Goal: Information Seeking & Learning: Learn about a topic

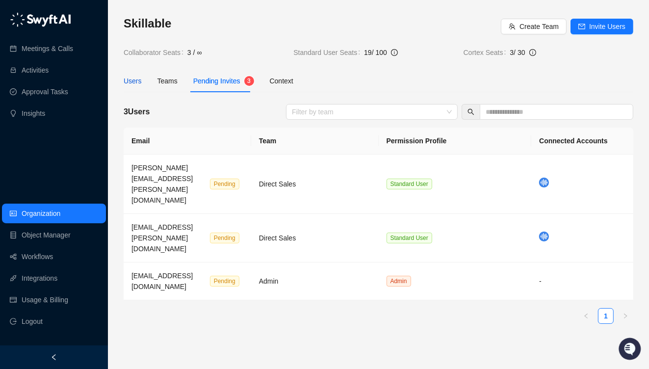
click at [136, 77] on div "Users" at bounding box center [133, 81] width 18 height 11
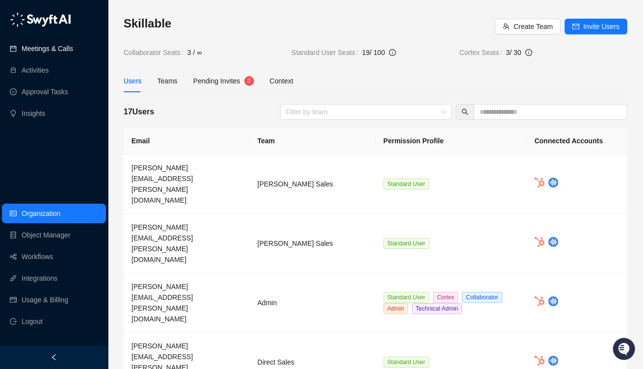
click at [58, 50] on link "Meetings & Calls" at bounding box center [48, 49] width 52 height 20
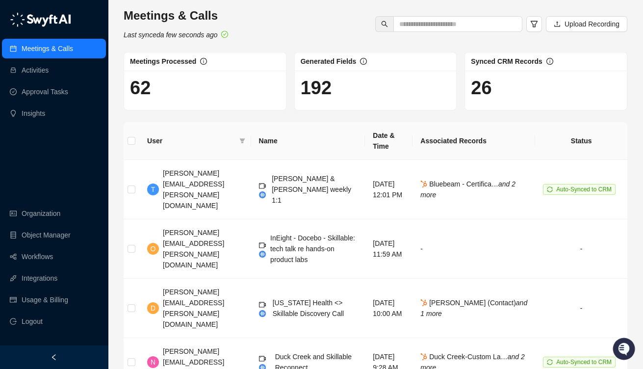
click at [494, 180] on span "Bluebeam - Certifica… and 2 more" at bounding box center [467, 189] width 95 height 19
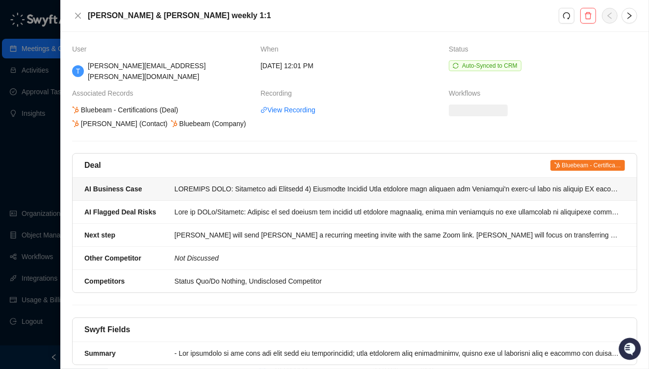
click at [382, 183] on div at bounding box center [397, 188] width 444 height 11
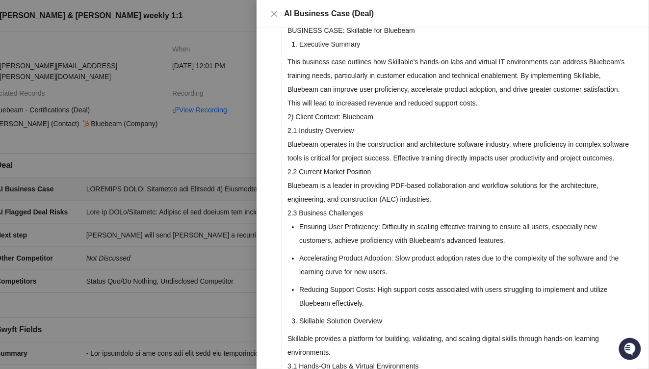
scroll to position [105, 0]
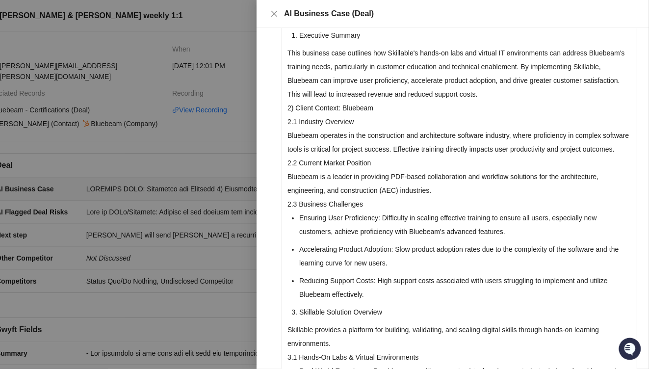
click at [245, 104] on div at bounding box center [324, 184] width 649 height 369
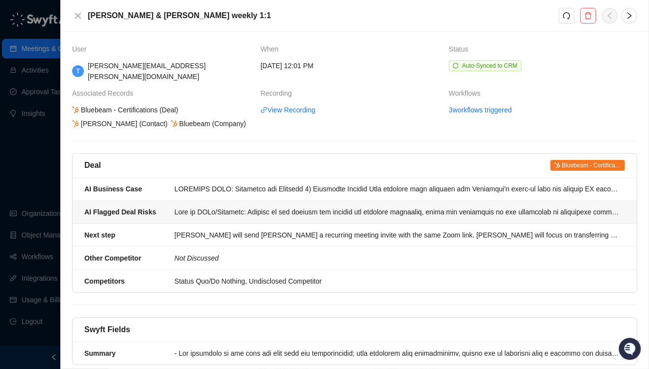
click at [255, 207] on div at bounding box center [397, 212] width 444 height 11
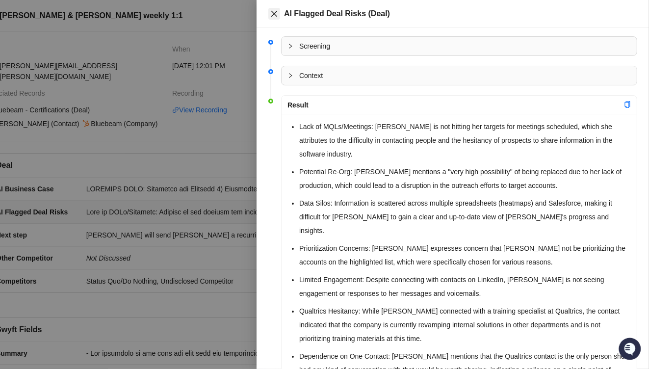
click at [273, 18] on button "Close" at bounding box center [274, 14] width 12 height 12
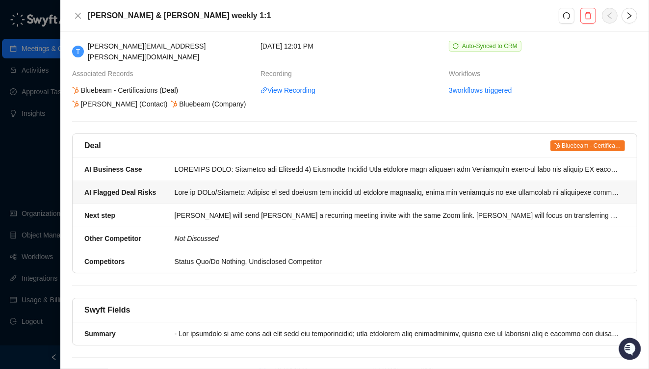
scroll to position [19, 0]
click at [218, 188] on div at bounding box center [397, 193] width 444 height 11
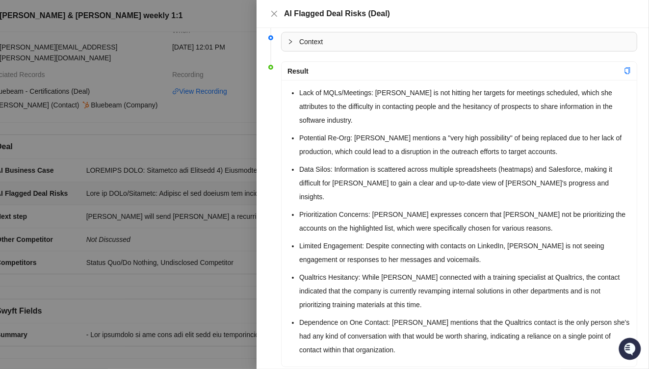
scroll to position [41, 0]
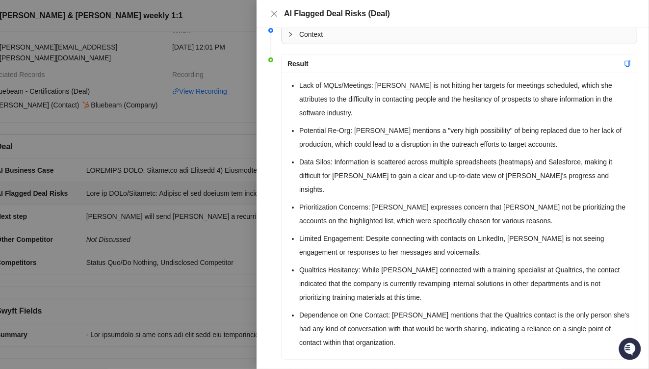
drag, startPoint x: 297, startPoint y: 85, endPoint x: 452, endPoint y: 339, distance: 296.6
click at [452, 339] on div "Lack of MQLs/Meetings: [PERSON_NAME] is not hitting her targets for meetings sc…" at bounding box center [459, 216] width 355 height 287
click at [276, 12] on icon "close" at bounding box center [274, 14] width 8 height 8
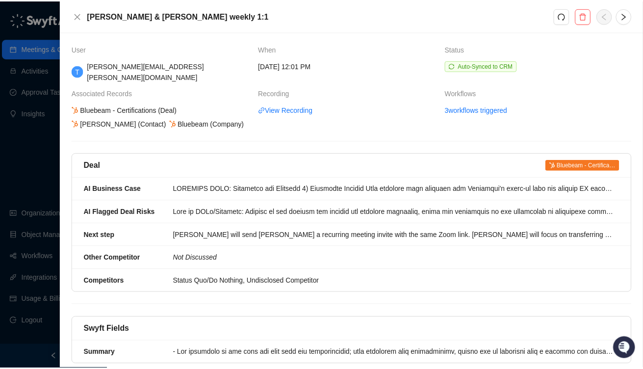
scroll to position [20, 0]
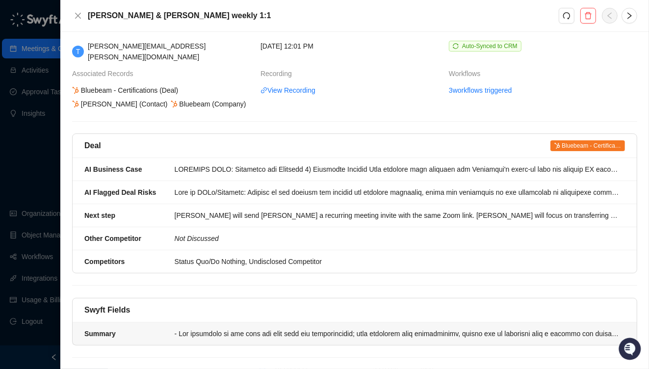
click at [254, 328] on div at bounding box center [397, 333] width 444 height 11
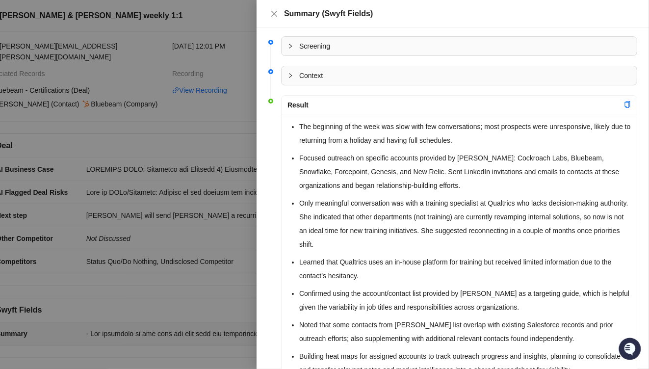
click at [253, 110] on div at bounding box center [324, 184] width 649 height 369
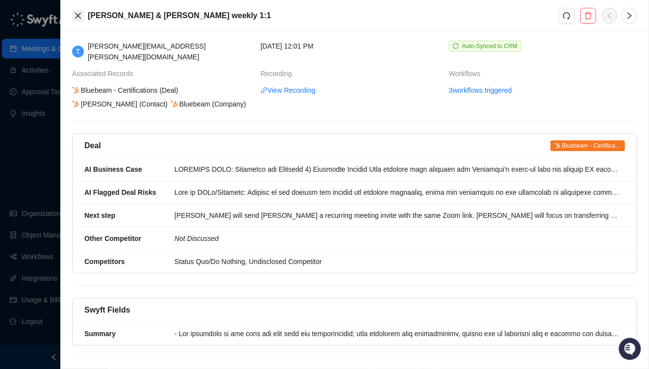
click at [77, 19] on icon "close" at bounding box center [78, 16] width 8 height 8
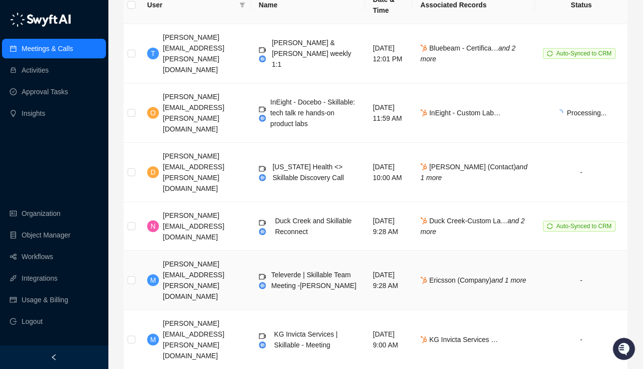
scroll to position [135, 0]
click at [430, 45] on icon "and 2 more" at bounding box center [467, 54] width 95 height 19
